Goal: Information Seeking & Learning: Learn about a topic

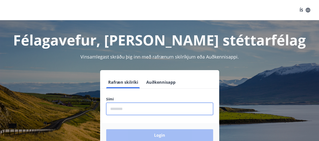
click at [161, 103] on input "phone" at bounding box center [159, 109] width 107 height 12
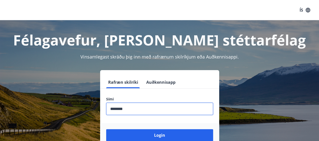
type input "********"
click at [106, 129] on button "Login" at bounding box center [159, 135] width 107 height 12
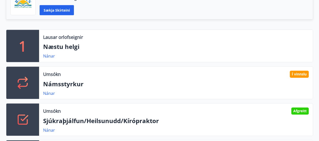
scroll to position [151, 0]
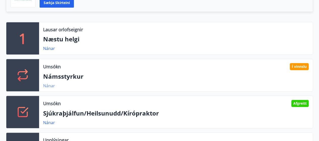
click at [48, 83] on link "Nánar" at bounding box center [49, 86] width 12 height 6
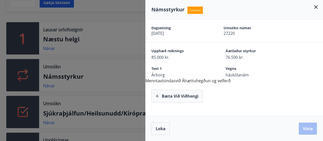
click at [49, 83] on div at bounding box center [161, 70] width 323 height 141
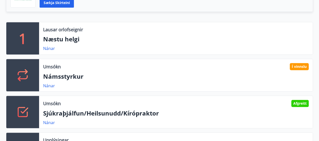
click at [53, 118] on div "Umsókn Afgreitt Sjúkraþjálfun/Heilsunudd/Kírópraktor Nánar" at bounding box center [176, 112] width 274 height 32
click at [53, 120] on link "Nánar" at bounding box center [49, 123] width 12 height 6
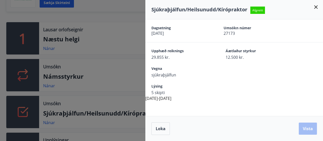
click at [204, 73] on span "sjúkraþjálfun" at bounding box center [179, 75] width 56 height 6
click at [109, 81] on div at bounding box center [161, 70] width 323 height 141
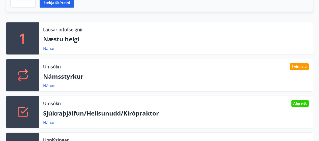
click at [64, 40] on p "Næstu helgi" at bounding box center [175, 39] width 265 height 9
click at [49, 47] on link "Nánar" at bounding box center [49, 49] width 12 height 6
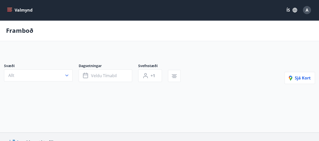
type input "*"
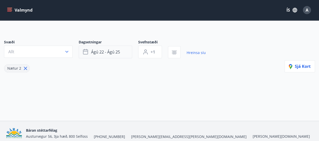
scroll to position [49, 0]
